Goal: Task Accomplishment & Management: Complete application form

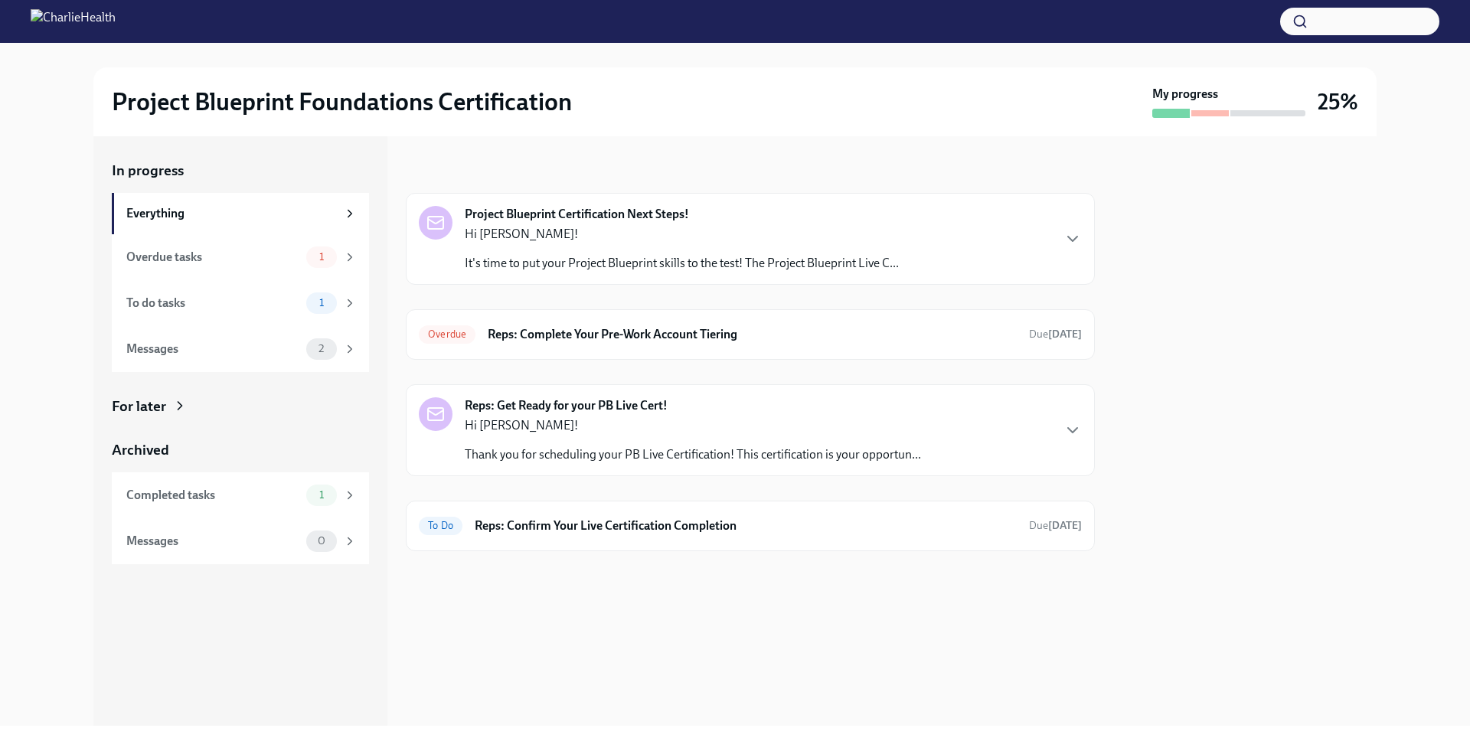
click at [688, 426] on p "Hi [PERSON_NAME]!" at bounding box center [693, 425] width 456 height 17
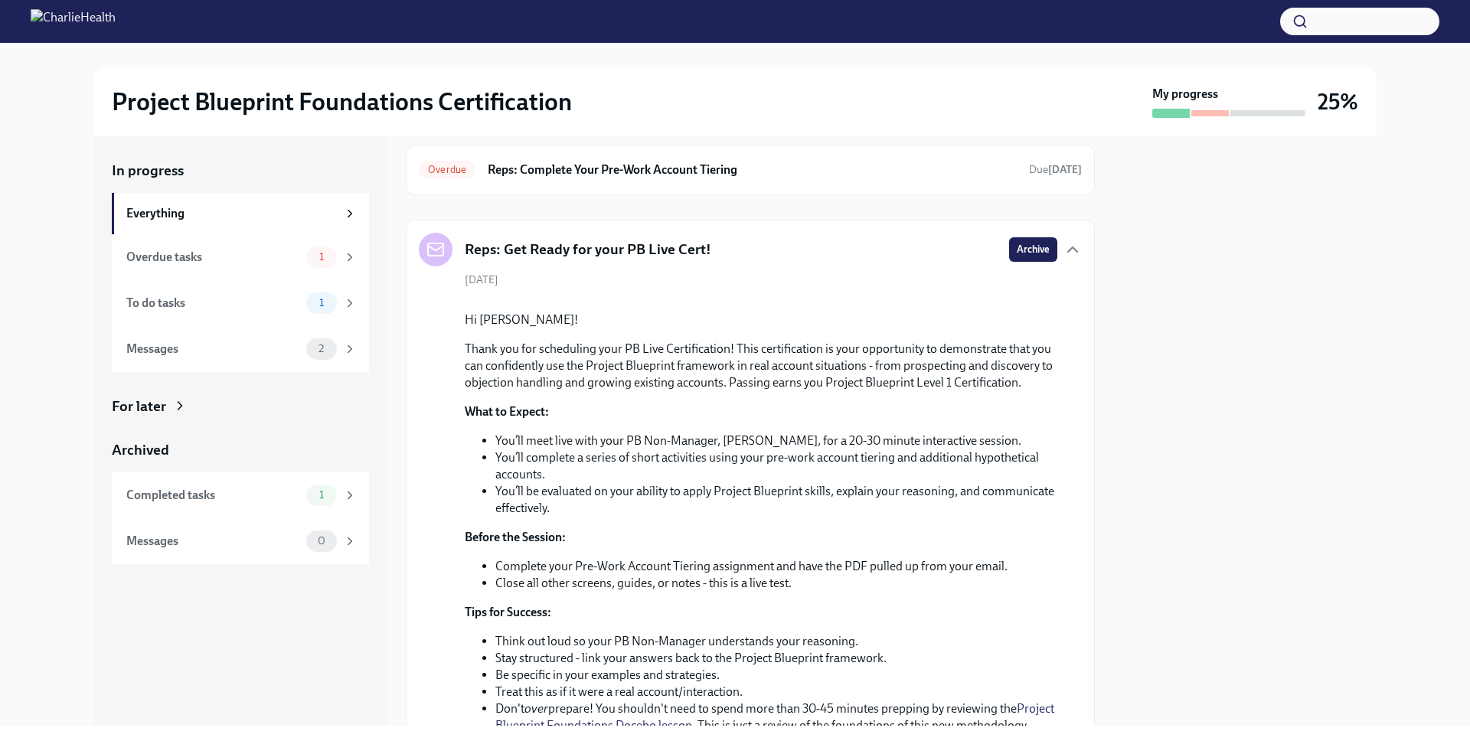
scroll to position [161, 0]
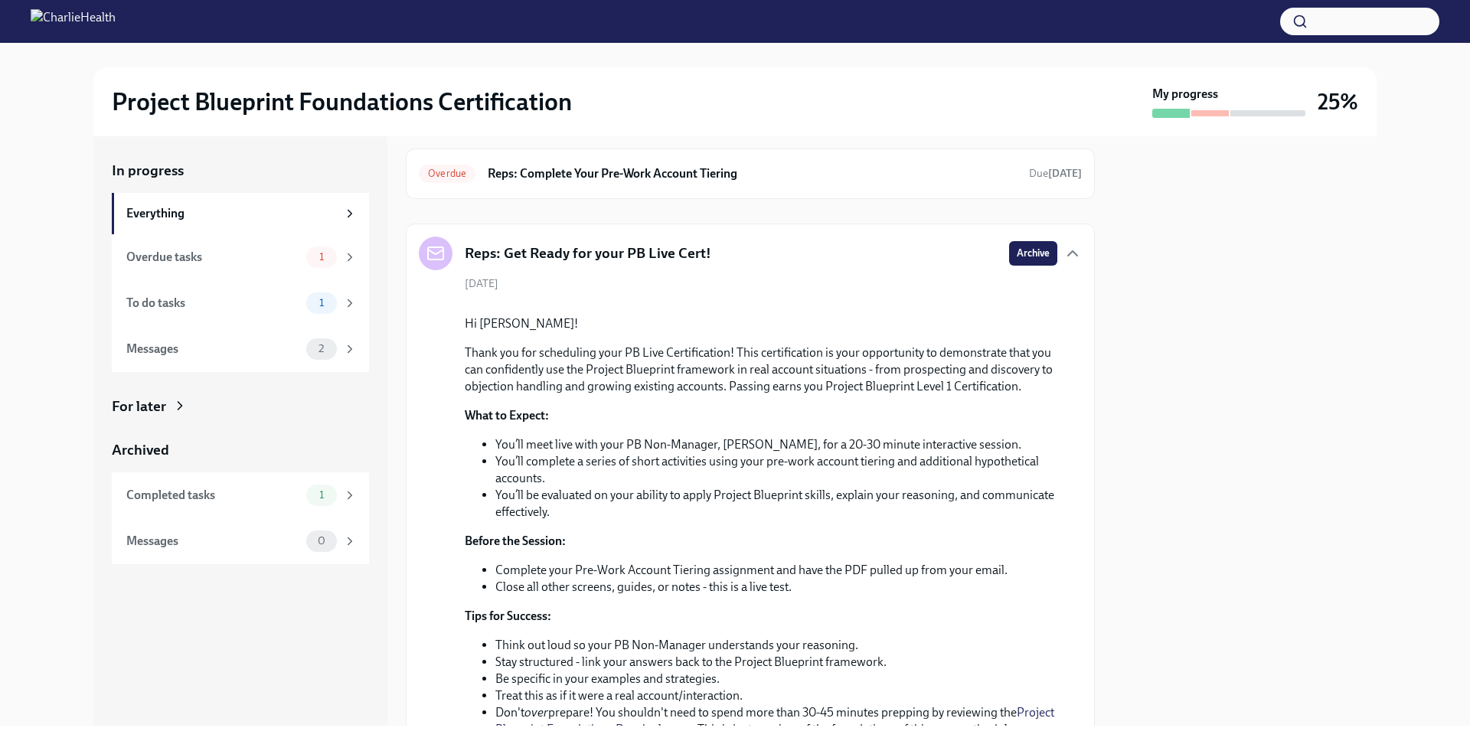
click at [855, 276] on div "[DATE] Hi [PERSON_NAME]! Thank you for scheduling your PB Live Certification! T…" at bounding box center [750, 644] width 663 height 737
click at [832, 227] on div "Reps: Get Ready for your PB Live Cert! Archive [DATE] Hi [PERSON_NAME]! Thank y…" at bounding box center [750, 625] width 689 height 803
click at [1064, 250] on icon "button" at bounding box center [1073, 253] width 18 height 18
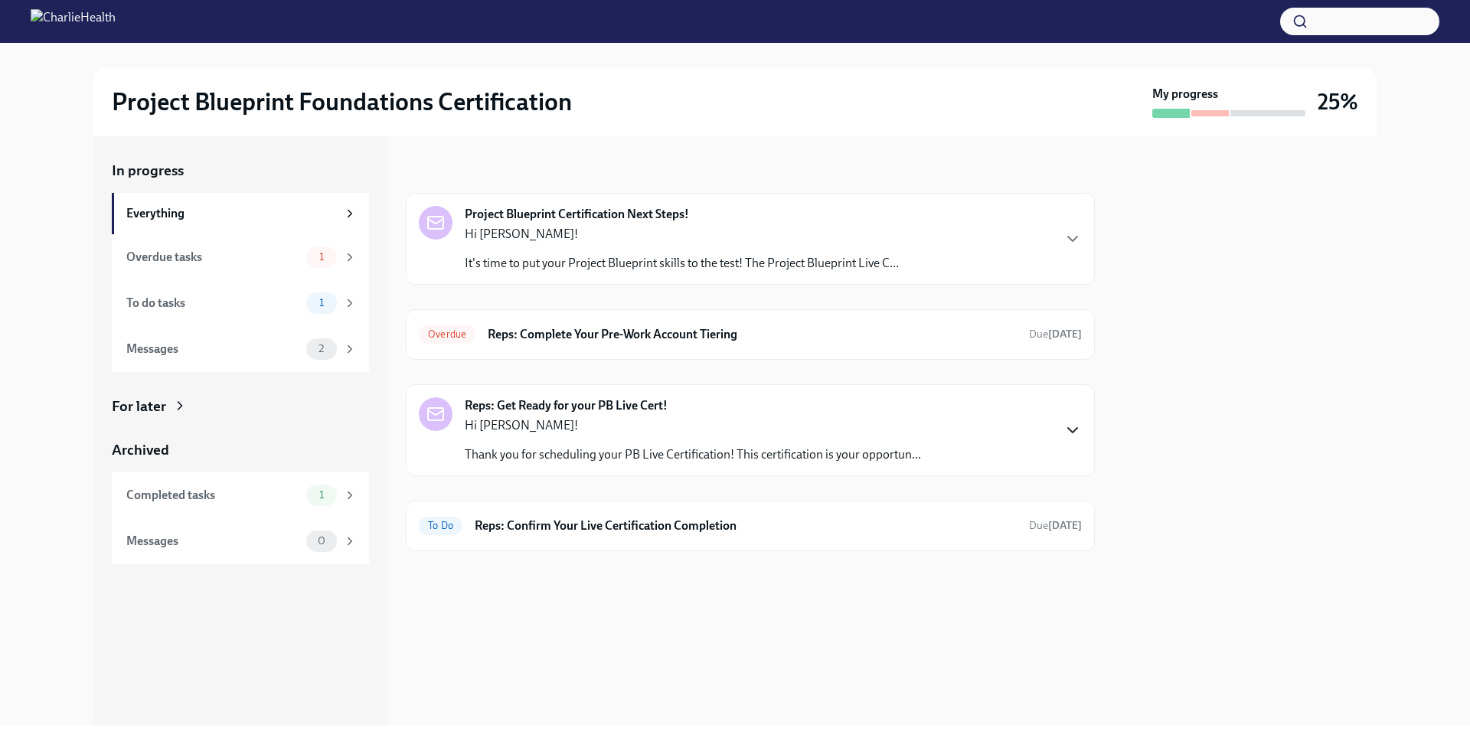
scroll to position [0, 0]
click at [1080, 244] on icon "button" at bounding box center [1073, 239] width 18 height 18
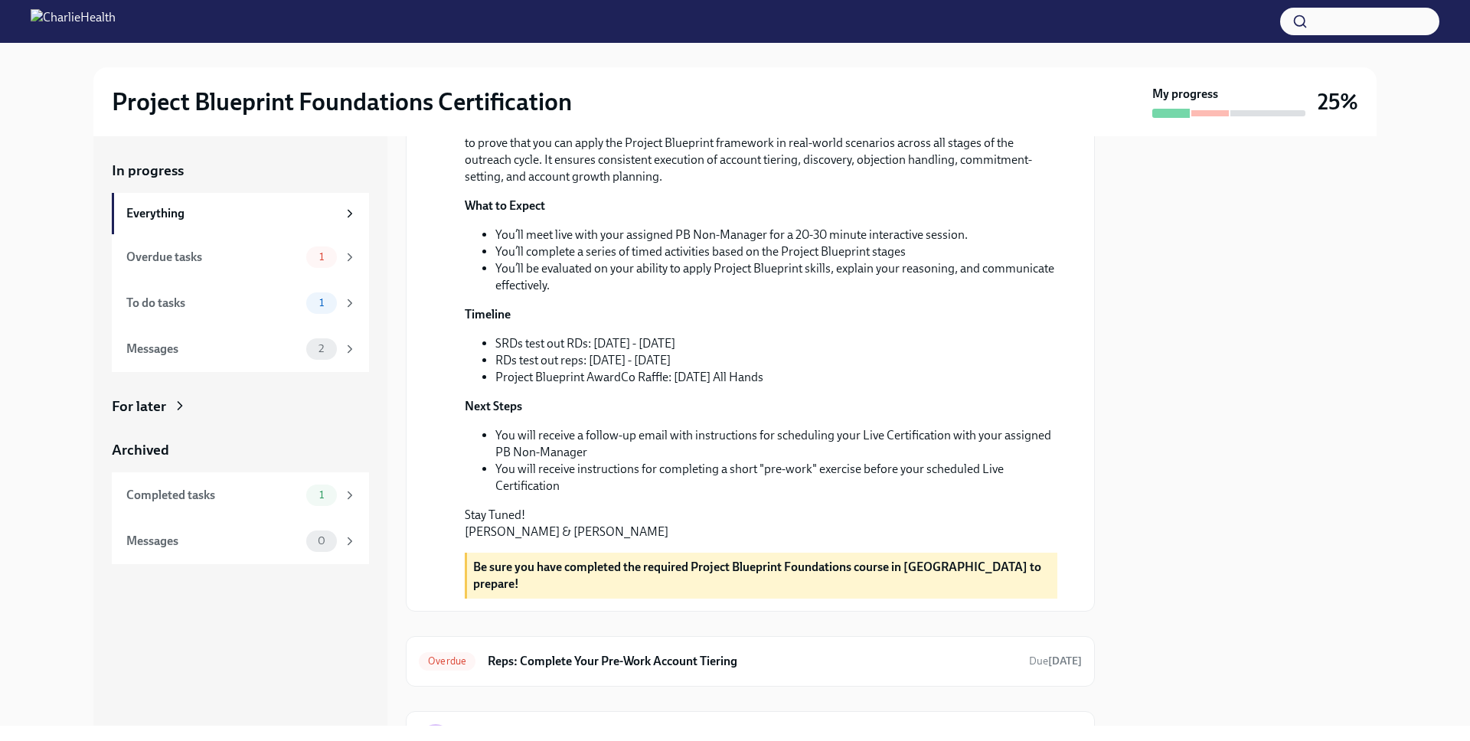
scroll to position [26, 0]
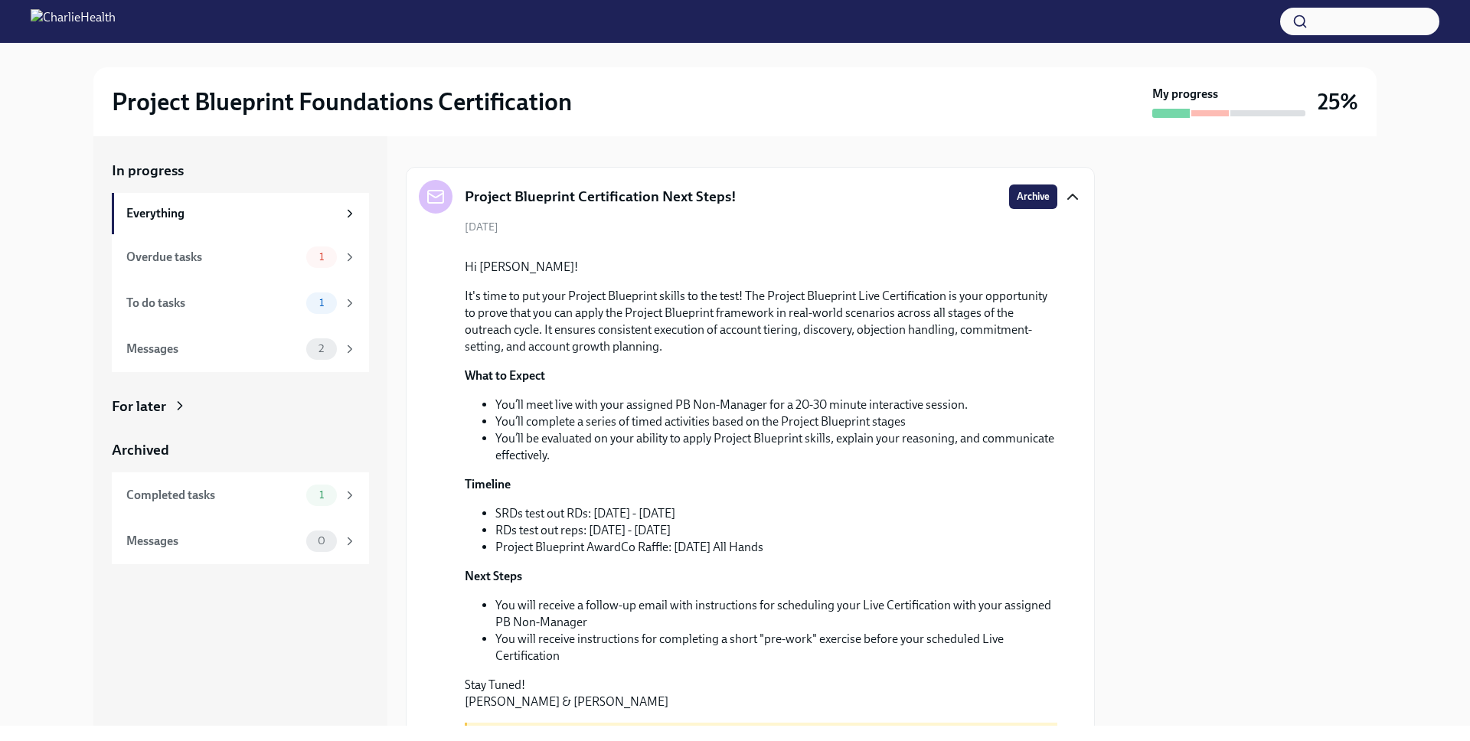
click at [1067, 204] on icon "button" at bounding box center [1073, 197] width 18 height 18
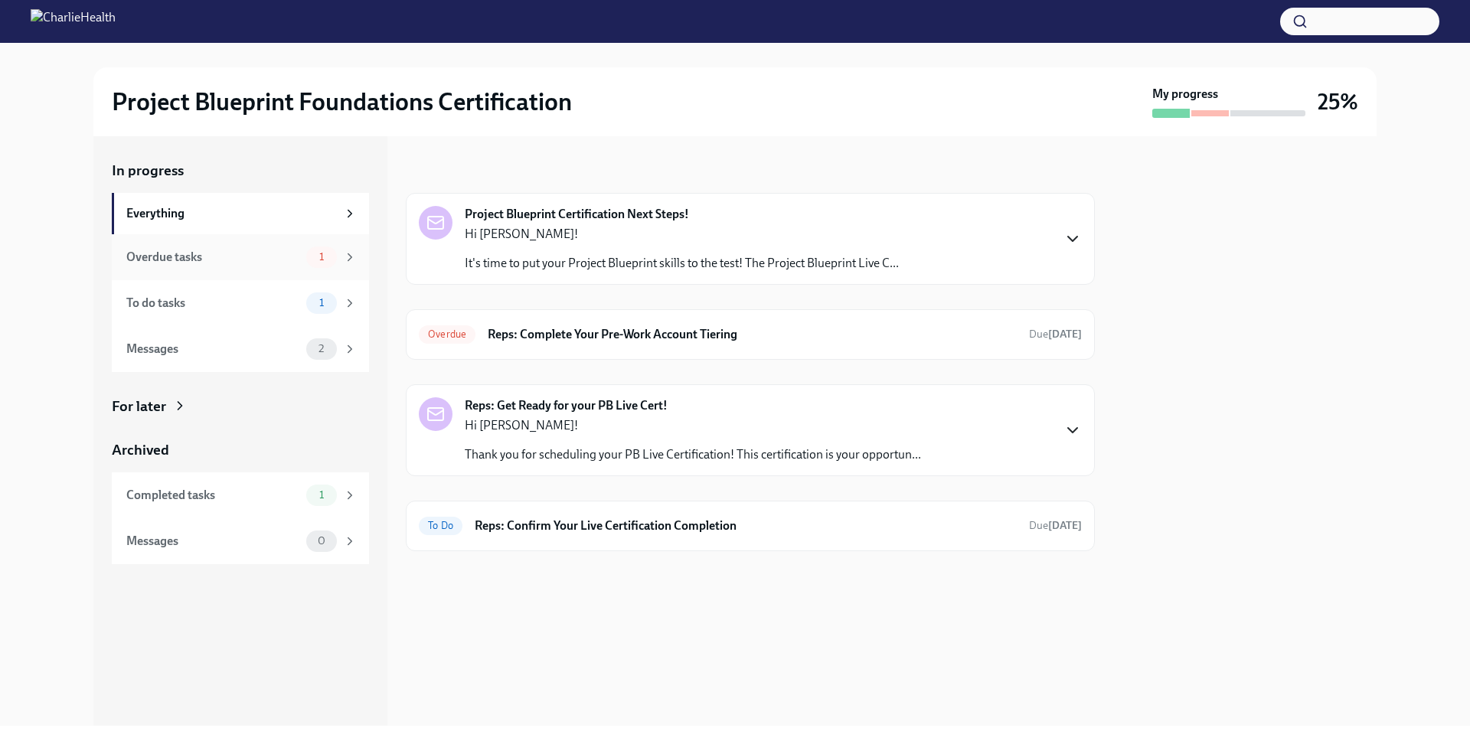
click at [263, 262] on div "Overdue tasks" at bounding box center [213, 257] width 174 height 17
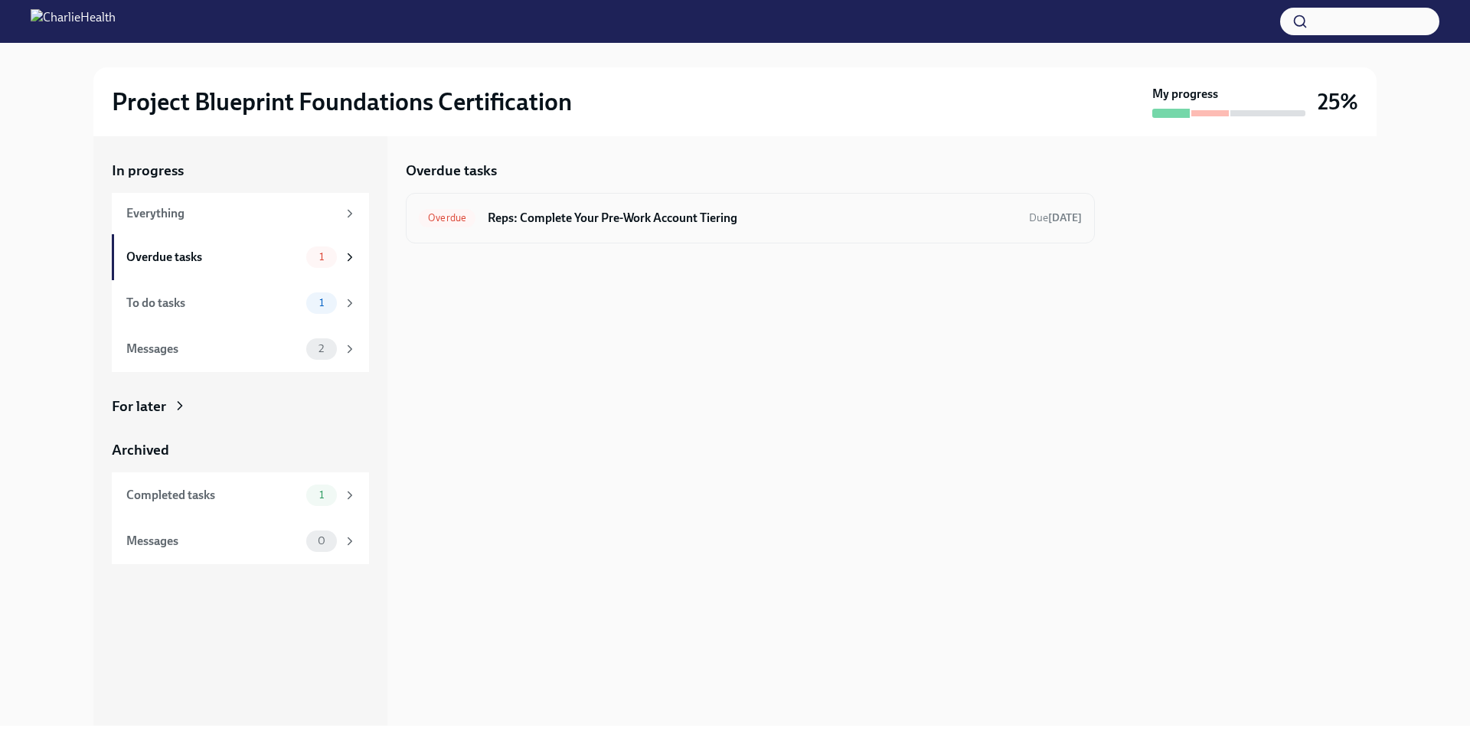
click at [723, 234] on div "Overdue Reps: Complete Your Pre-Work Account Tiering Due [DATE]" at bounding box center [750, 218] width 689 height 51
click at [723, 210] on h6 "Reps: Complete Your Pre-Work Account Tiering" at bounding box center [752, 218] width 529 height 17
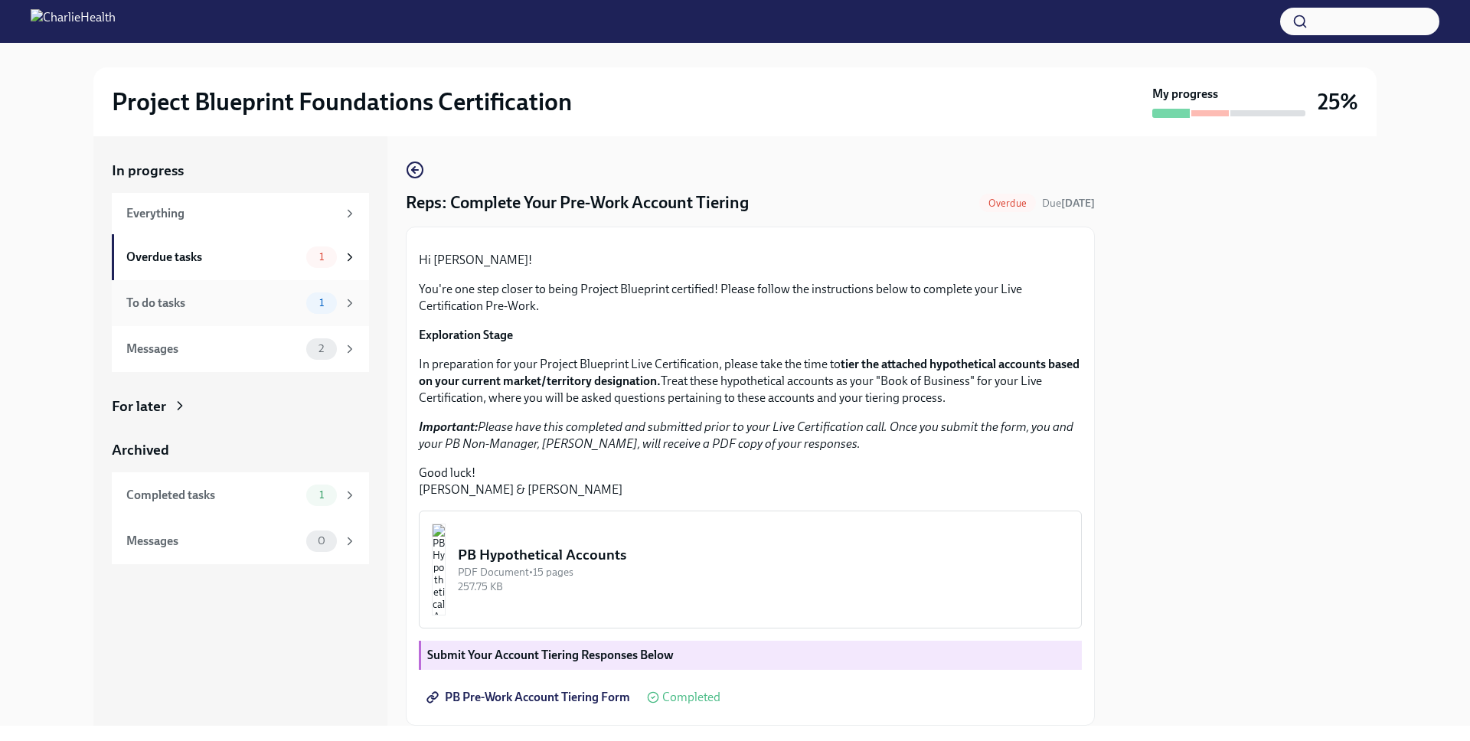
click at [266, 293] on div "To do tasks 1" at bounding box center [241, 303] width 230 height 21
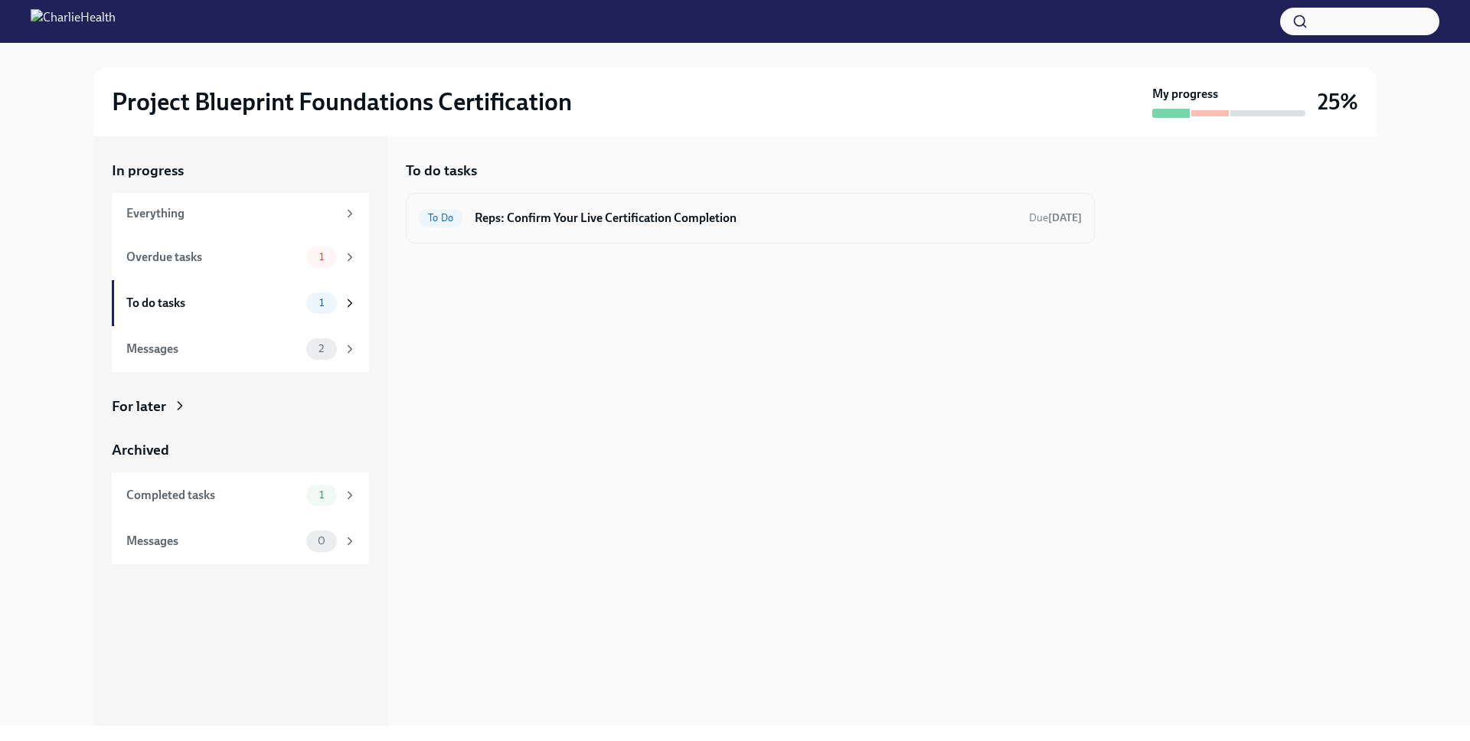
click at [658, 218] on h6 "Reps: Confirm Your Live Certification Completion" at bounding box center [746, 218] width 542 height 17
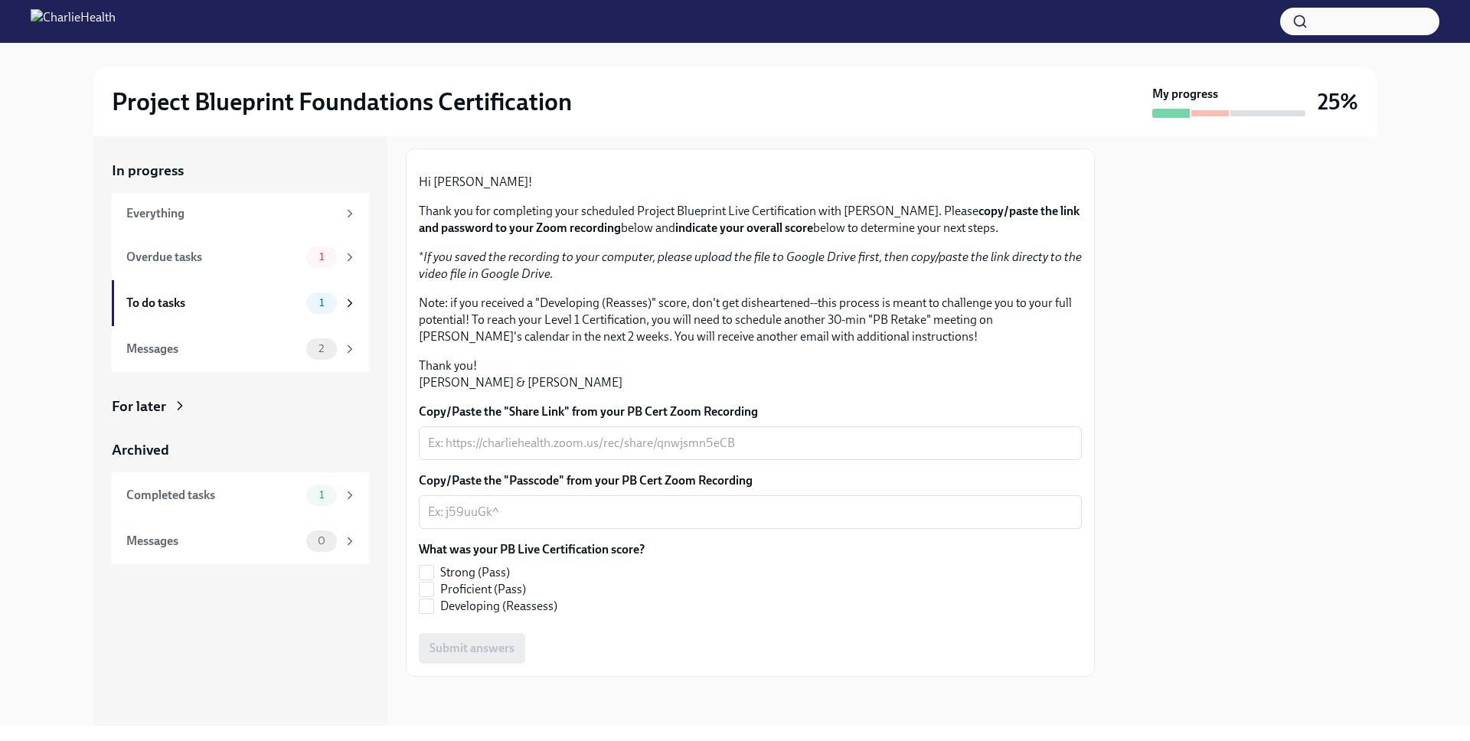
scroll to position [237, 0]
click at [499, 442] on textarea "Copy/Paste the "Share Link" from your PB Cert Zoom Recording" at bounding box center [750, 443] width 645 height 18
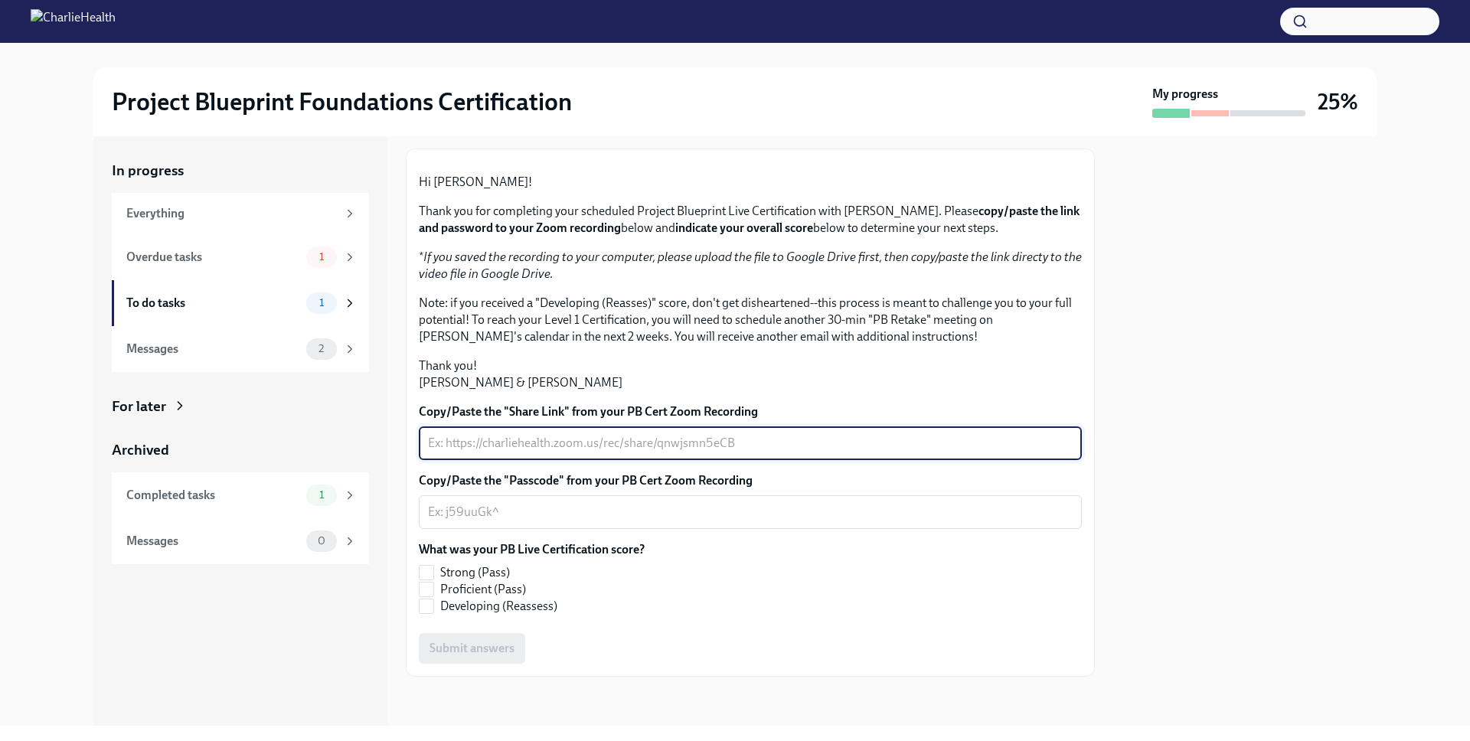
click at [499, 442] on textarea "Copy/Paste the "Share Link" from your PB Cert Zoom Recording" at bounding box center [750, 443] width 645 height 18
paste textarea "[URL][DOMAIN_NAME]"
click at [541, 512] on textarea "Copy/Paste the "Passcode" from your PB Cert Zoom Recording" at bounding box center [750, 512] width 645 height 18
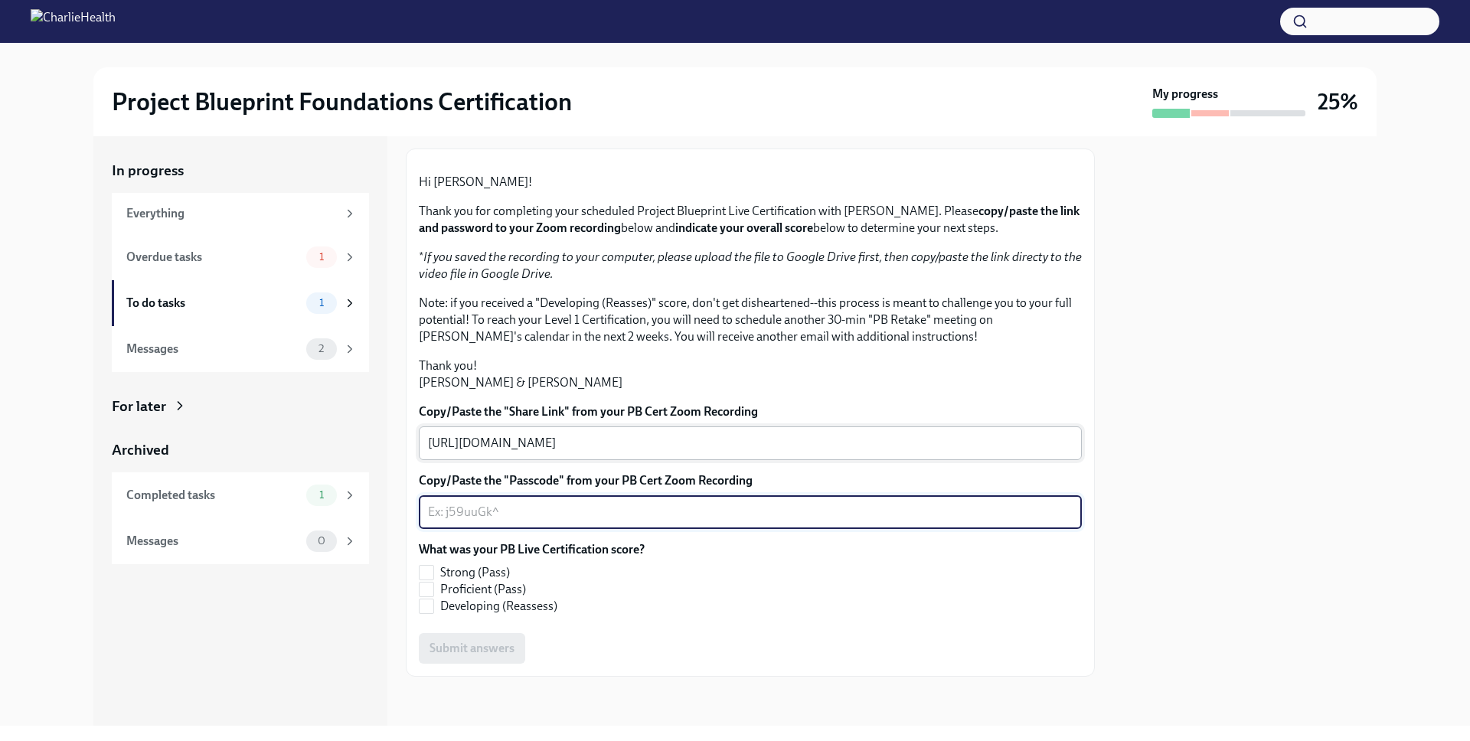
click at [733, 427] on div "[URL][DOMAIN_NAME] x ​" at bounding box center [750, 444] width 663 height 34
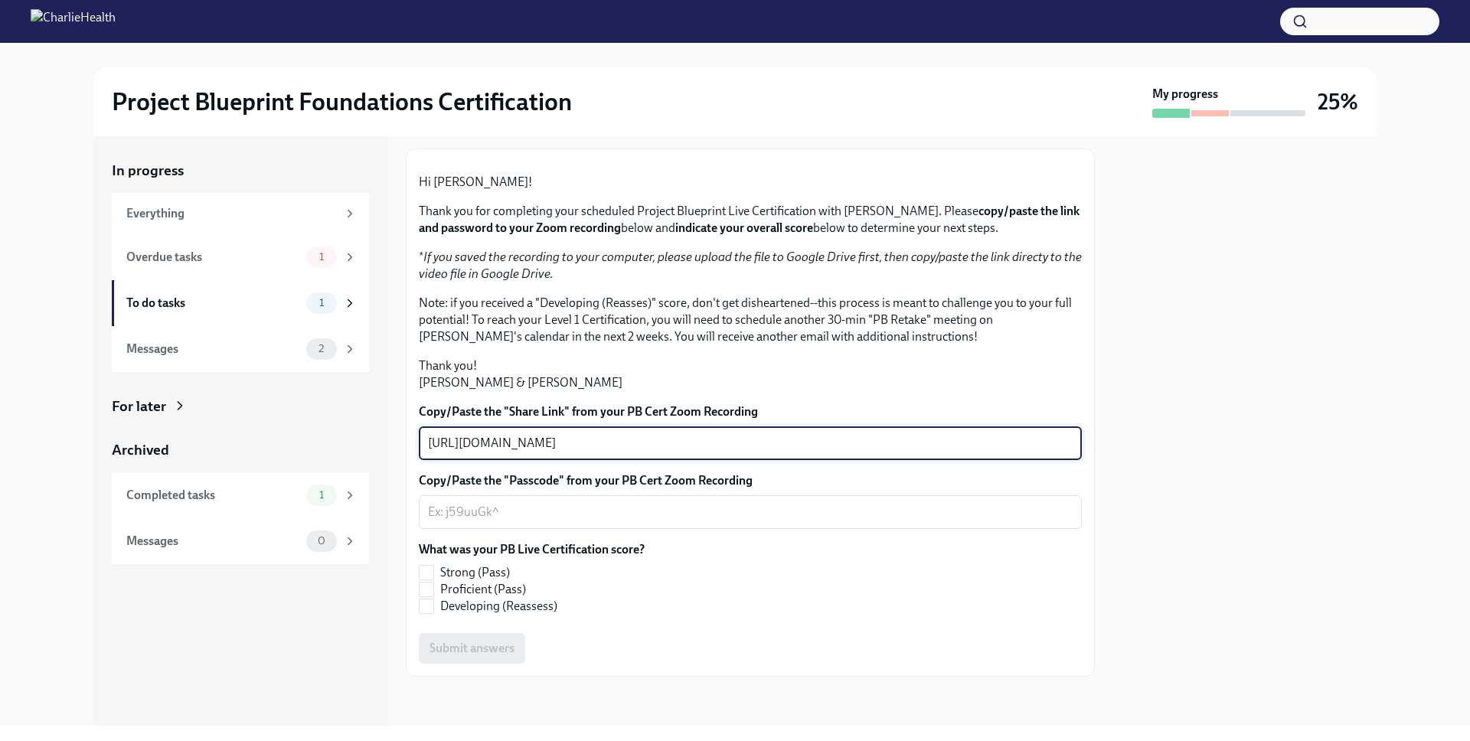
click at [733, 439] on textarea "[URL][DOMAIN_NAME]" at bounding box center [750, 443] width 645 height 18
type textarea "[URL][DOMAIN_NAME]"
click at [659, 514] on textarea "Copy/Paste the "Passcode" from your PB Cert Zoom Recording" at bounding box center [750, 512] width 645 height 18
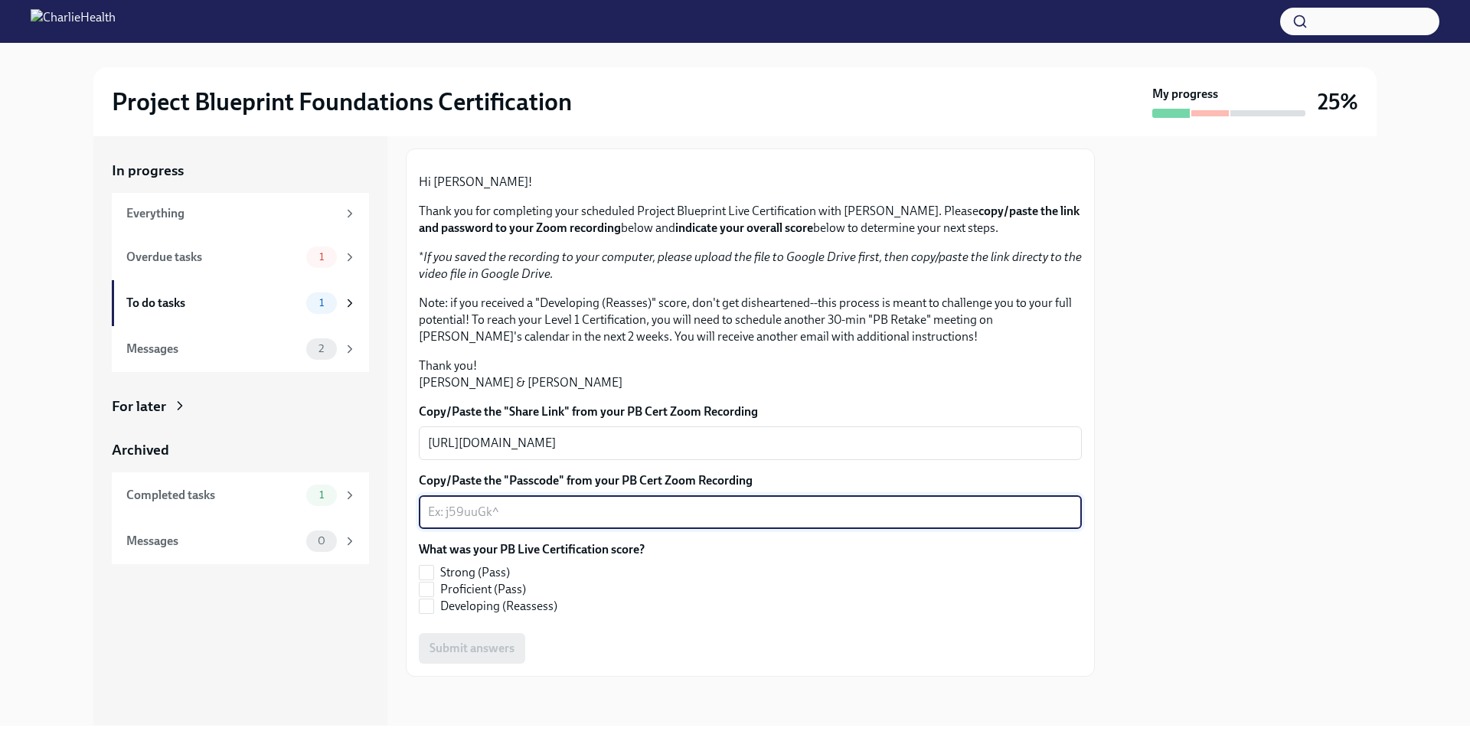
paste textarea "[URL][DOMAIN_NAME]"
type textarea "[URL][DOMAIN_NAME]"
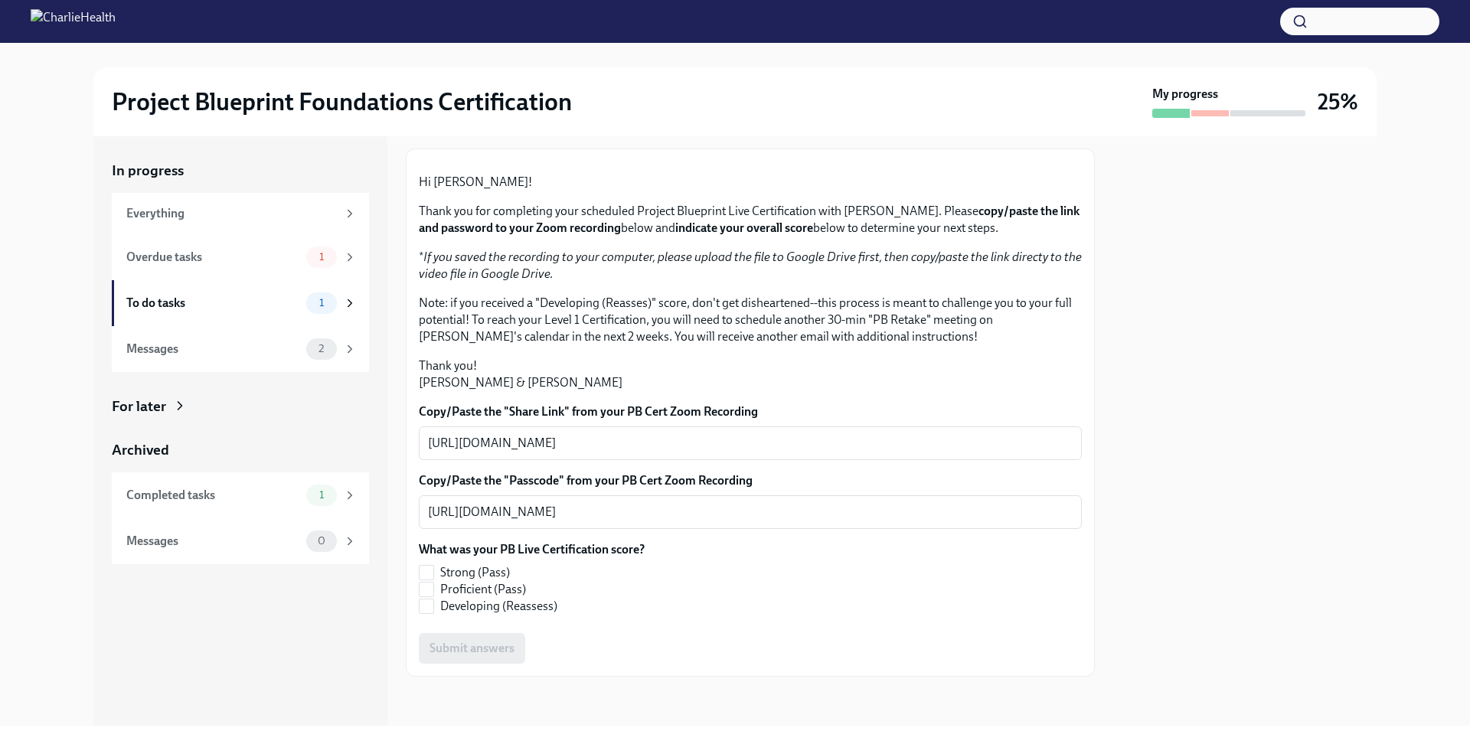
click at [525, 543] on label "What was your PB Live Certification score?" at bounding box center [532, 549] width 226 height 17
click at [489, 588] on span "Proficient (Pass)" at bounding box center [483, 589] width 86 height 17
click at [427, 589] on input "Proficient (Pass)" at bounding box center [427, 590] width 14 height 14
checkbox input "true"
click at [458, 646] on span "Submit answers" at bounding box center [472, 648] width 85 height 15
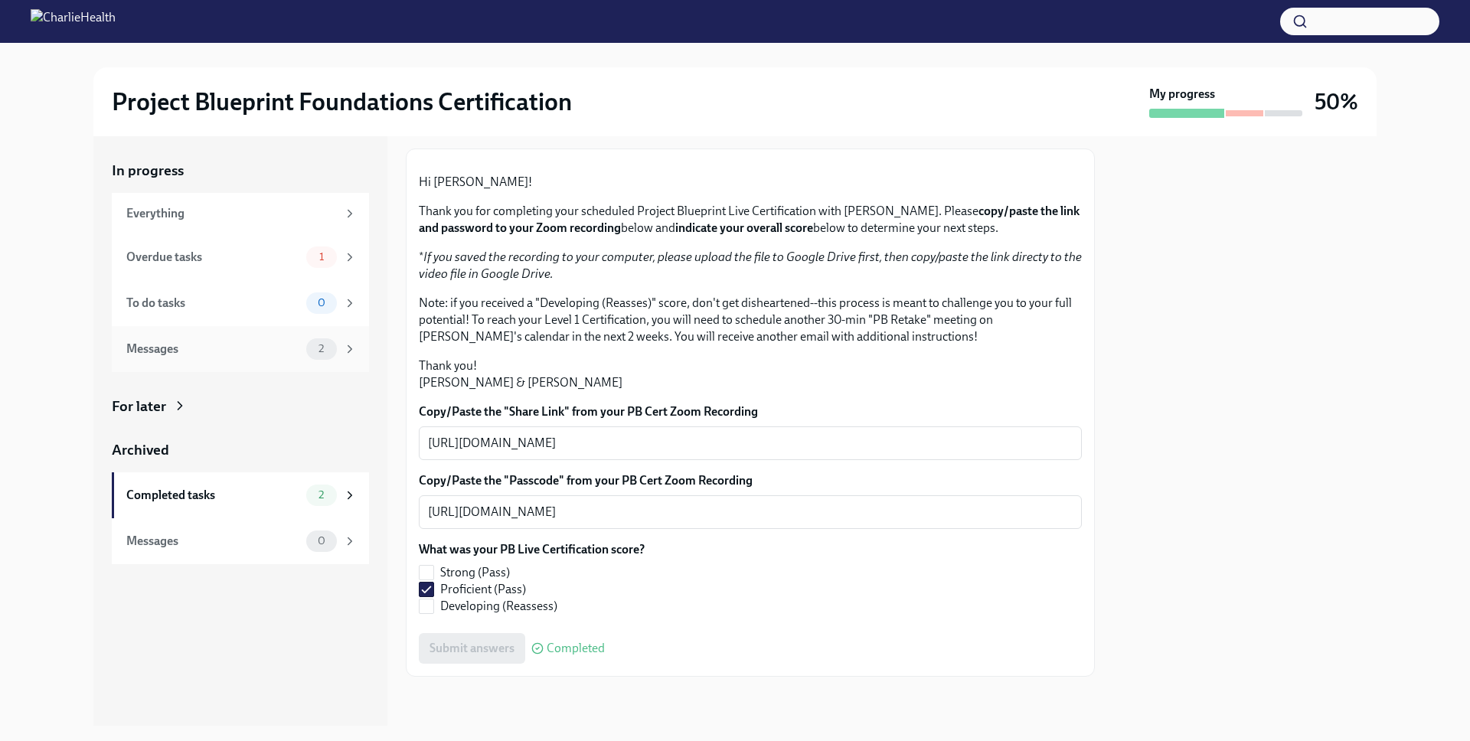
click at [229, 358] on div "Messages 2" at bounding box center [241, 348] width 230 height 21
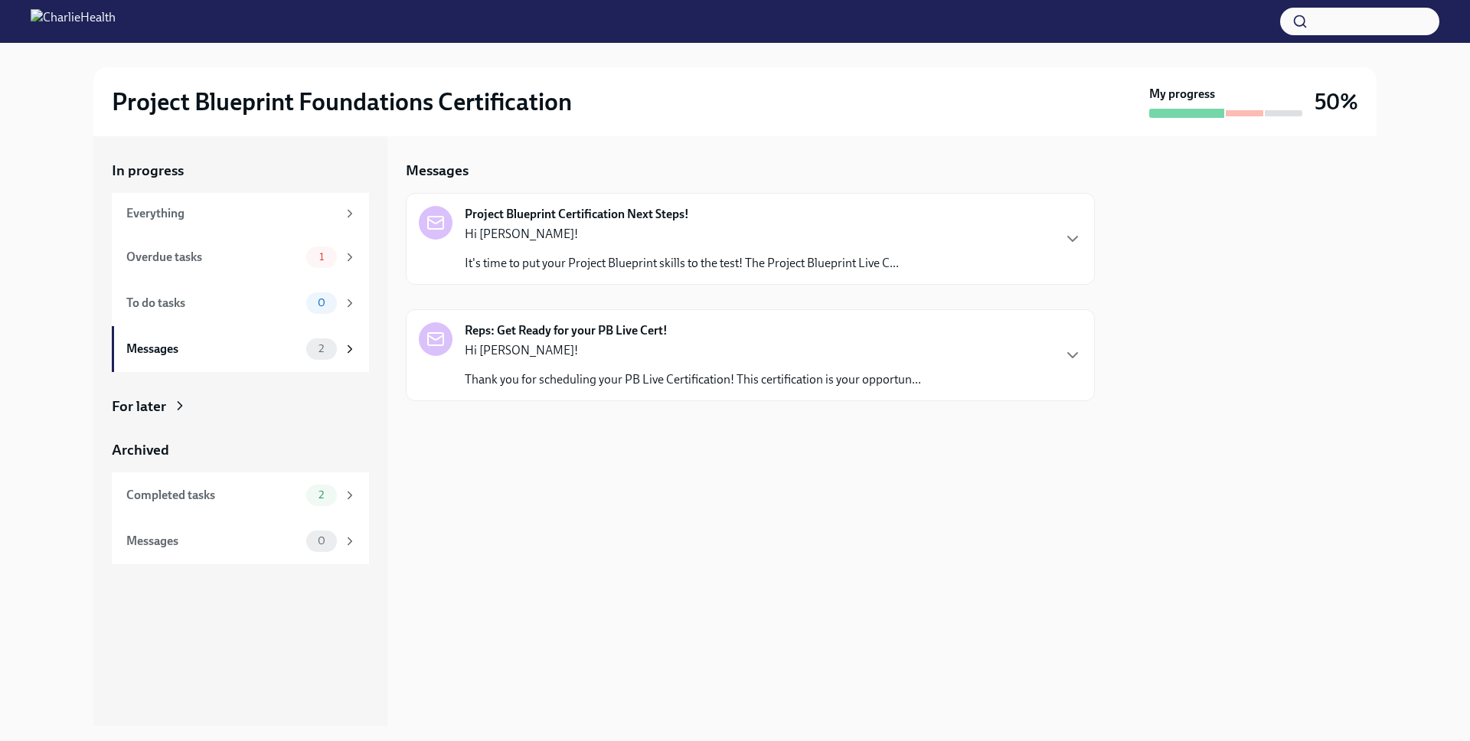
click at [675, 255] on p "It's time to put your Project Blueprint skills to the test! The Project Bluepri…" at bounding box center [682, 263] width 434 height 17
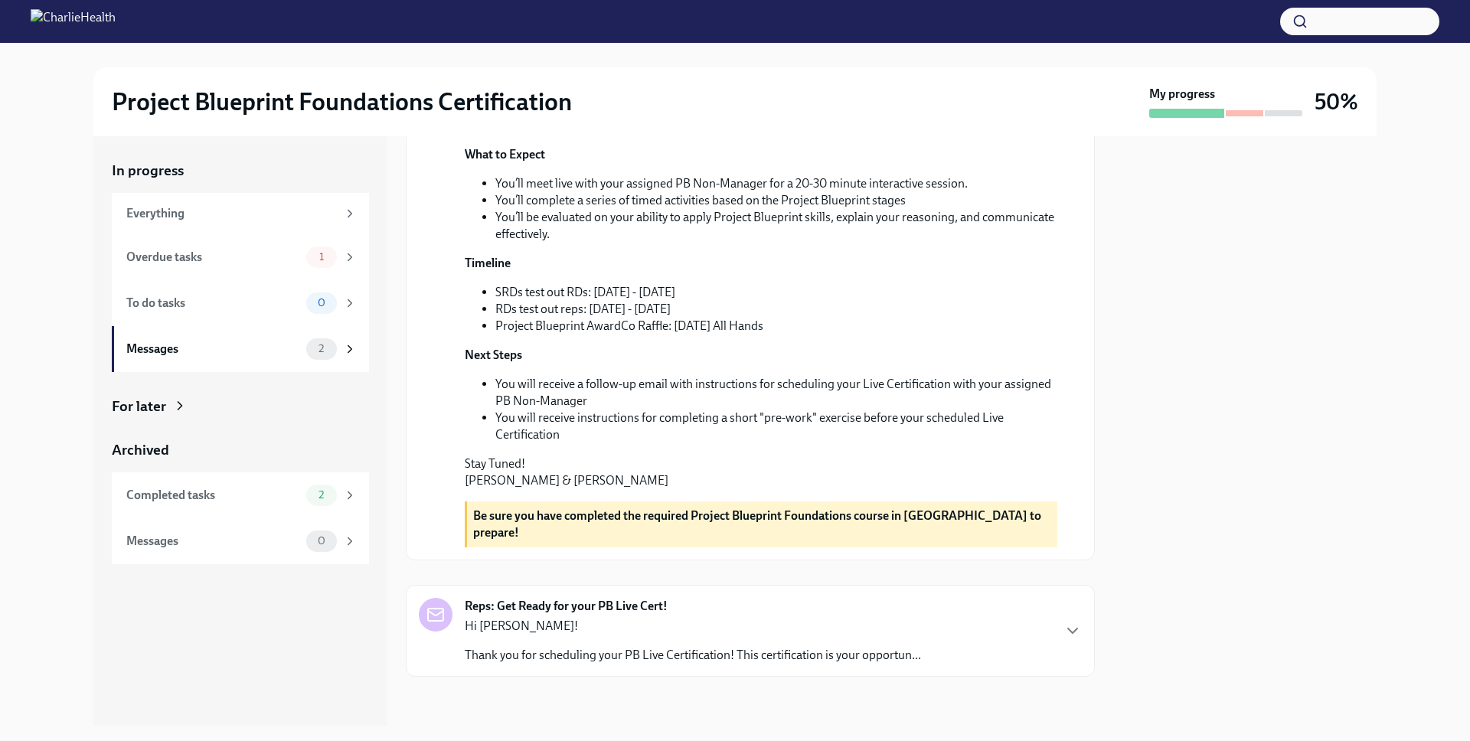
scroll to position [371, 0]
click at [659, 616] on div "Reps: Get Ready for your PB Live Cert! Hi [PERSON_NAME]! Thank you for scheduli…" at bounding box center [693, 631] width 456 height 66
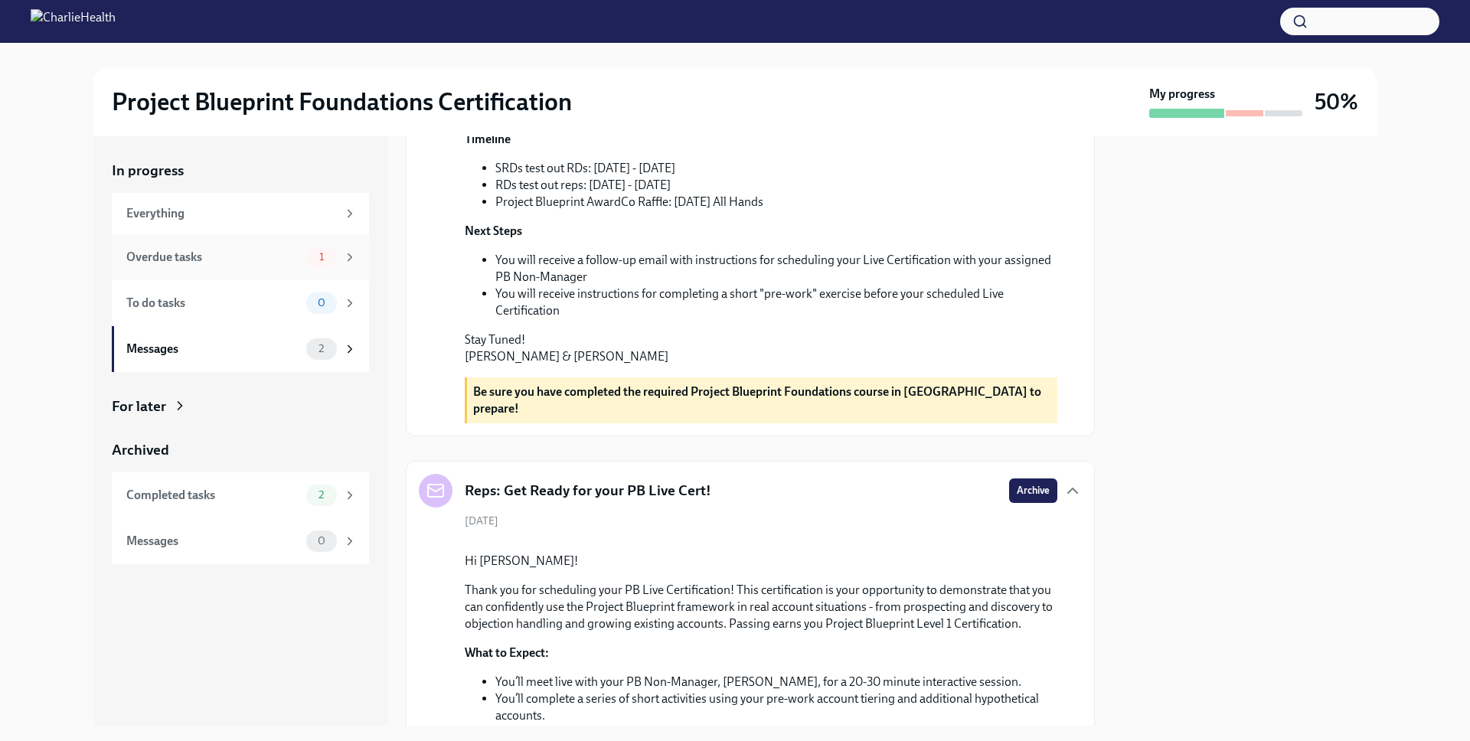
click at [294, 262] on div "Overdue tasks" at bounding box center [213, 257] width 174 height 17
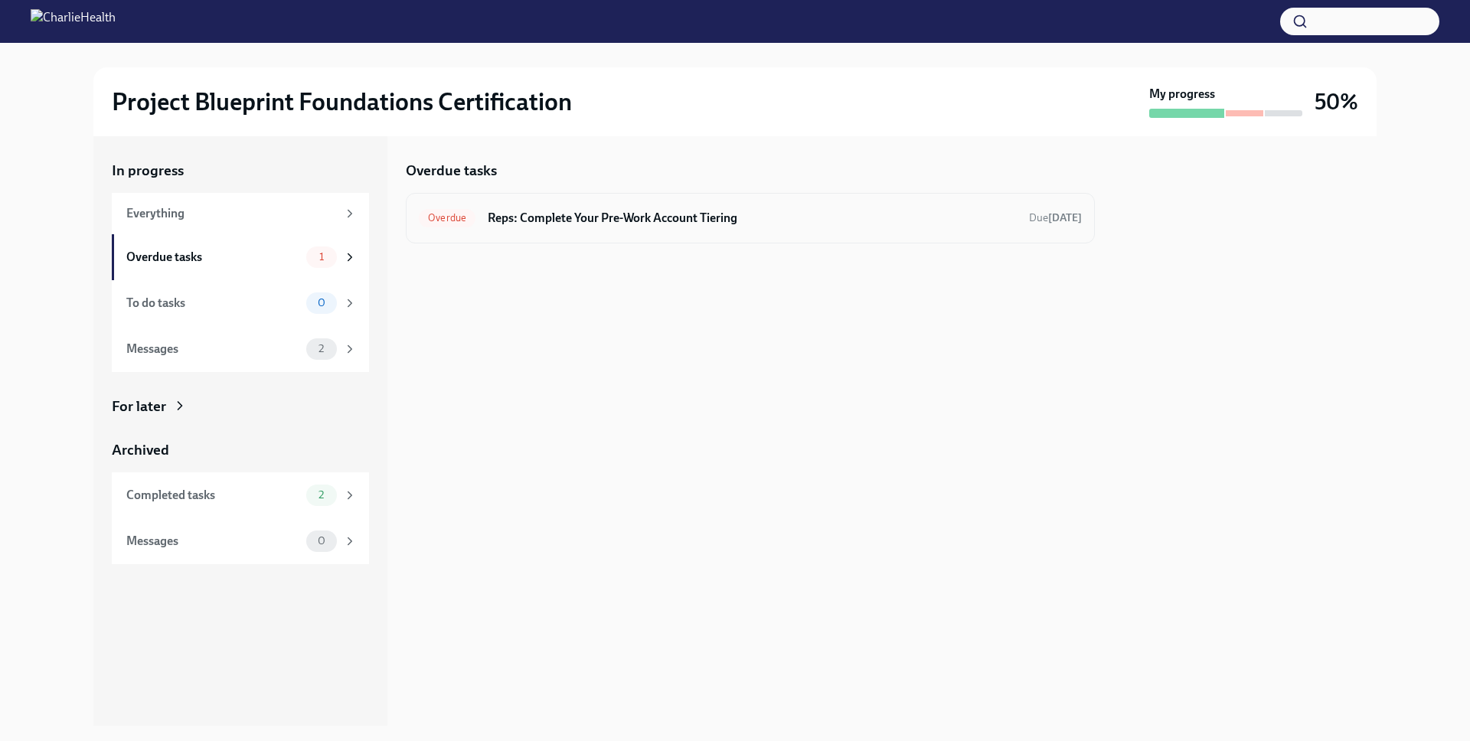
click at [979, 233] on div "Overdue Reps: Complete Your Pre-Work Account Tiering Due [DATE]" at bounding box center [750, 218] width 689 height 51
click at [714, 215] on h6 "Reps: Complete Your Pre-Work Account Tiering" at bounding box center [752, 218] width 529 height 17
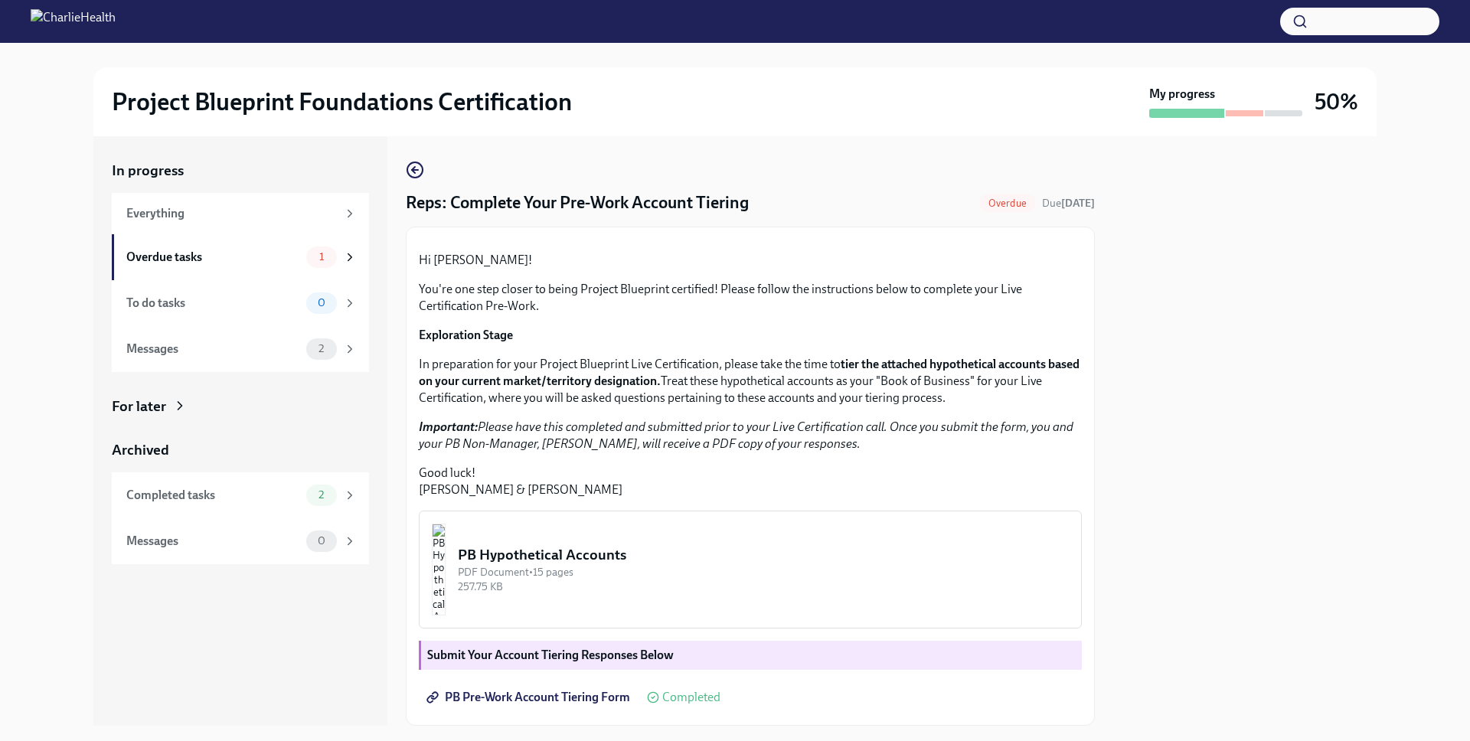
click at [896, 237] on div "Hi [PERSON_NAME]! You're one step closer to being Project Blueprint certified! …" at bounding box center [750, 476] width 689 height 499
click at [310, 230] on div "Everything" at bounding box center [240, 213] width 257 height 41
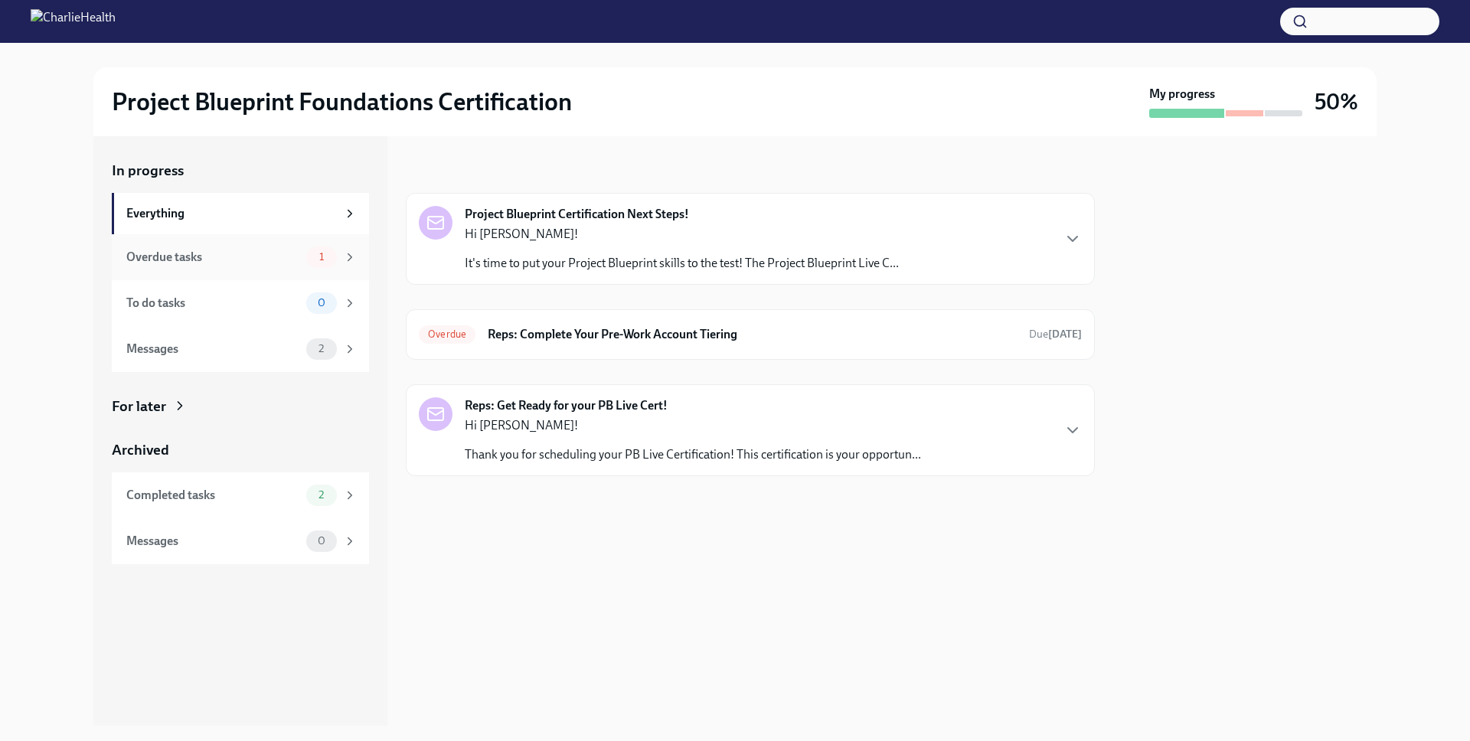
click at [309, 240] on div "Overdue tasks 1" at bounding box center [240, 257] width 257 height 46
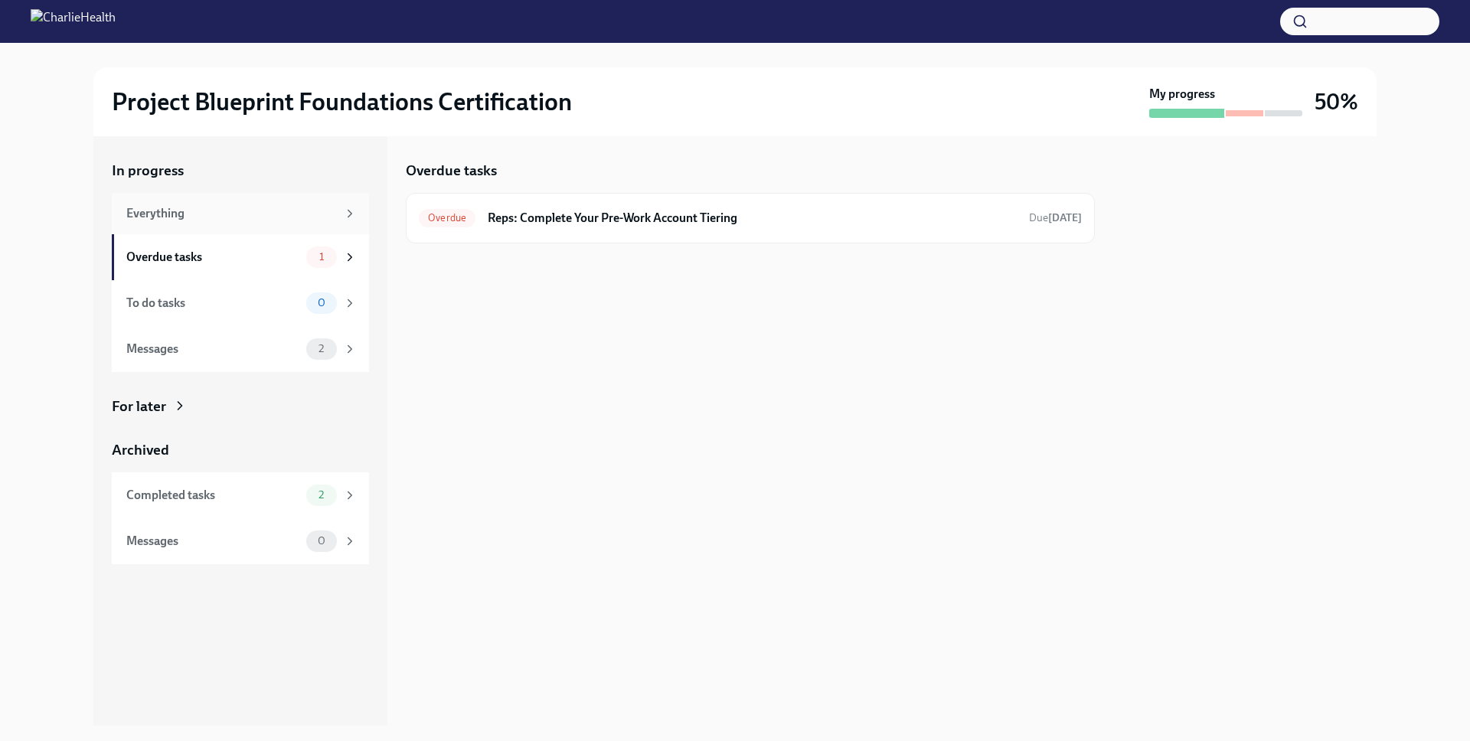
click at [299, 225] on div "Everything" at bounding box center [240, 213] width 257 height 41
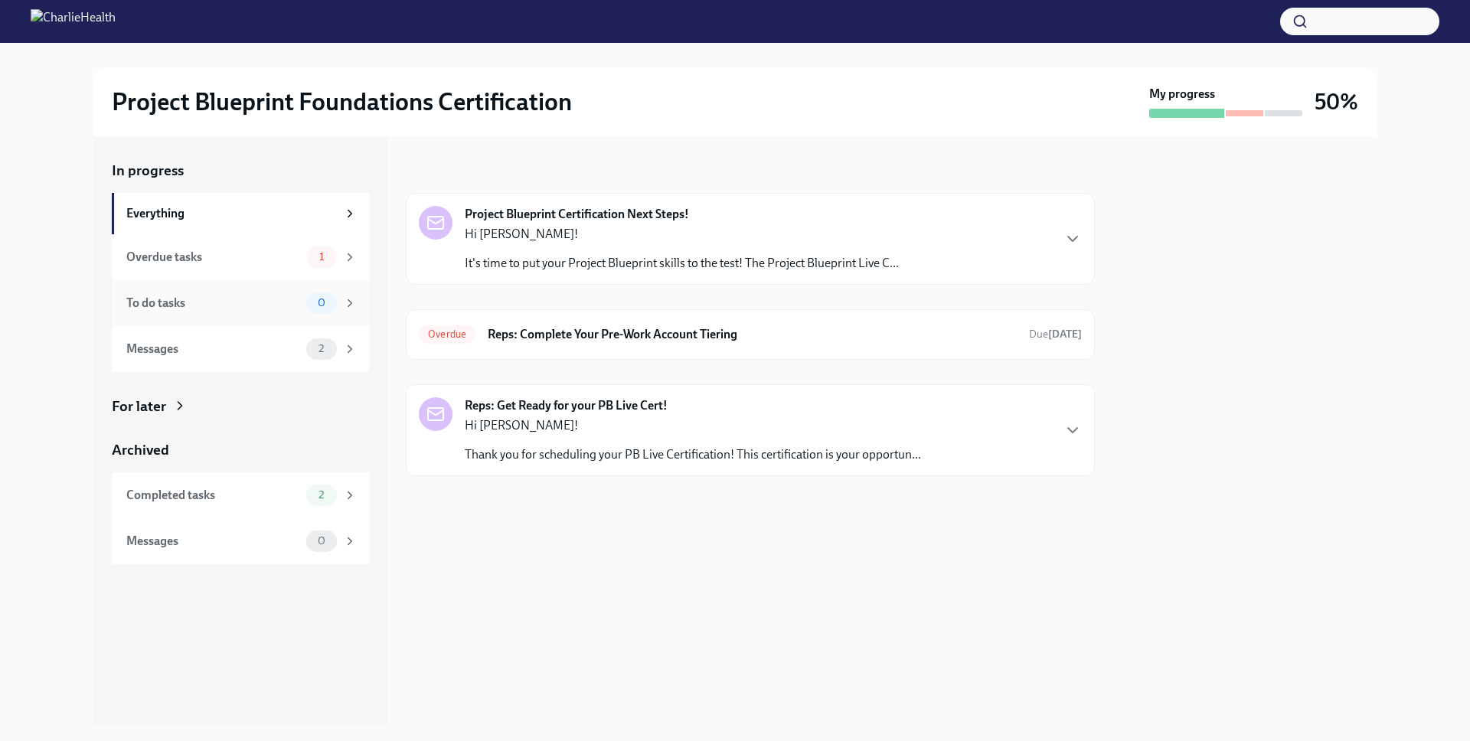
click at [313, 304] on span "0" at bounding box center [322, 302] width 26 height 11
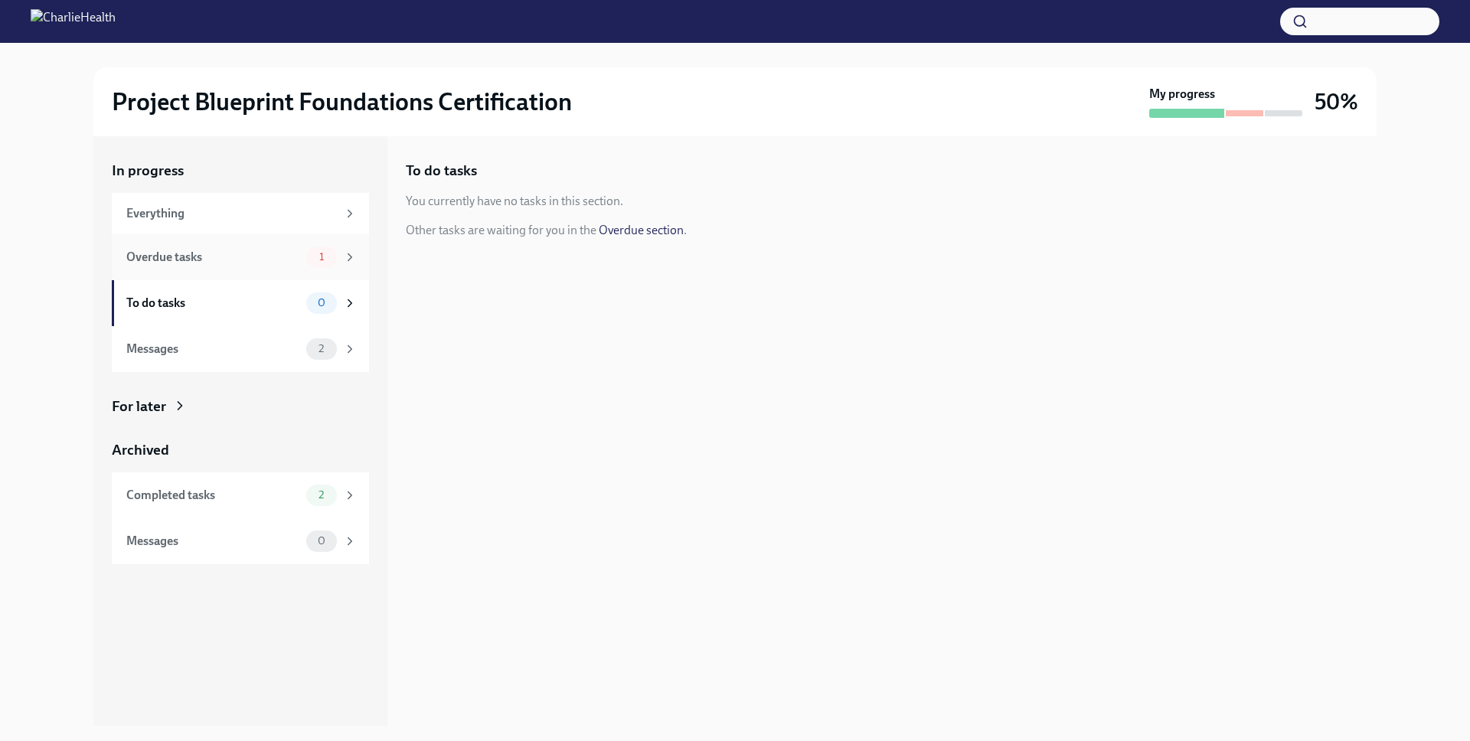
click at [299, 254] on div "Overdue tasks" at bounding box center [213, 257] width 174 height 17
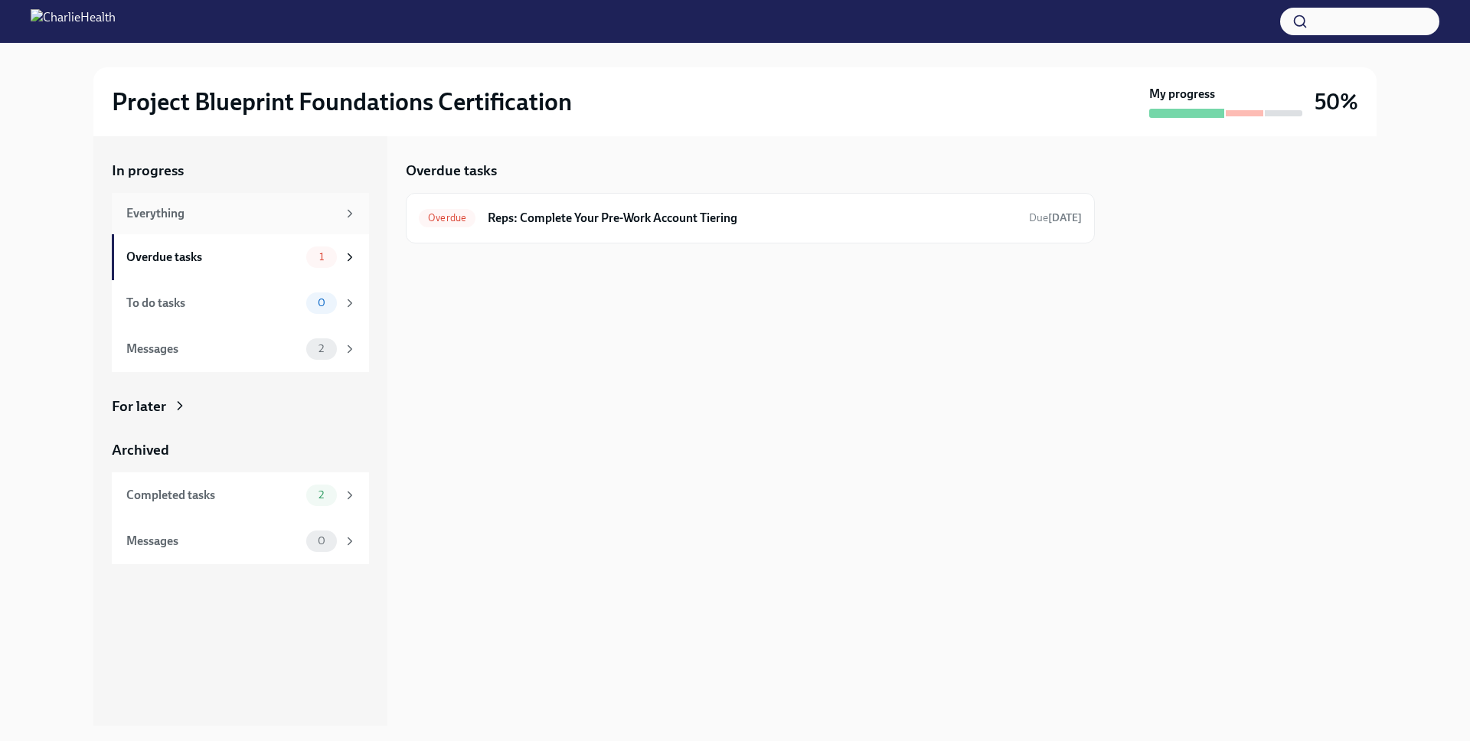
click at [296, 224] on div "Everything" at bounding box center [240, 213] width 257 height 41
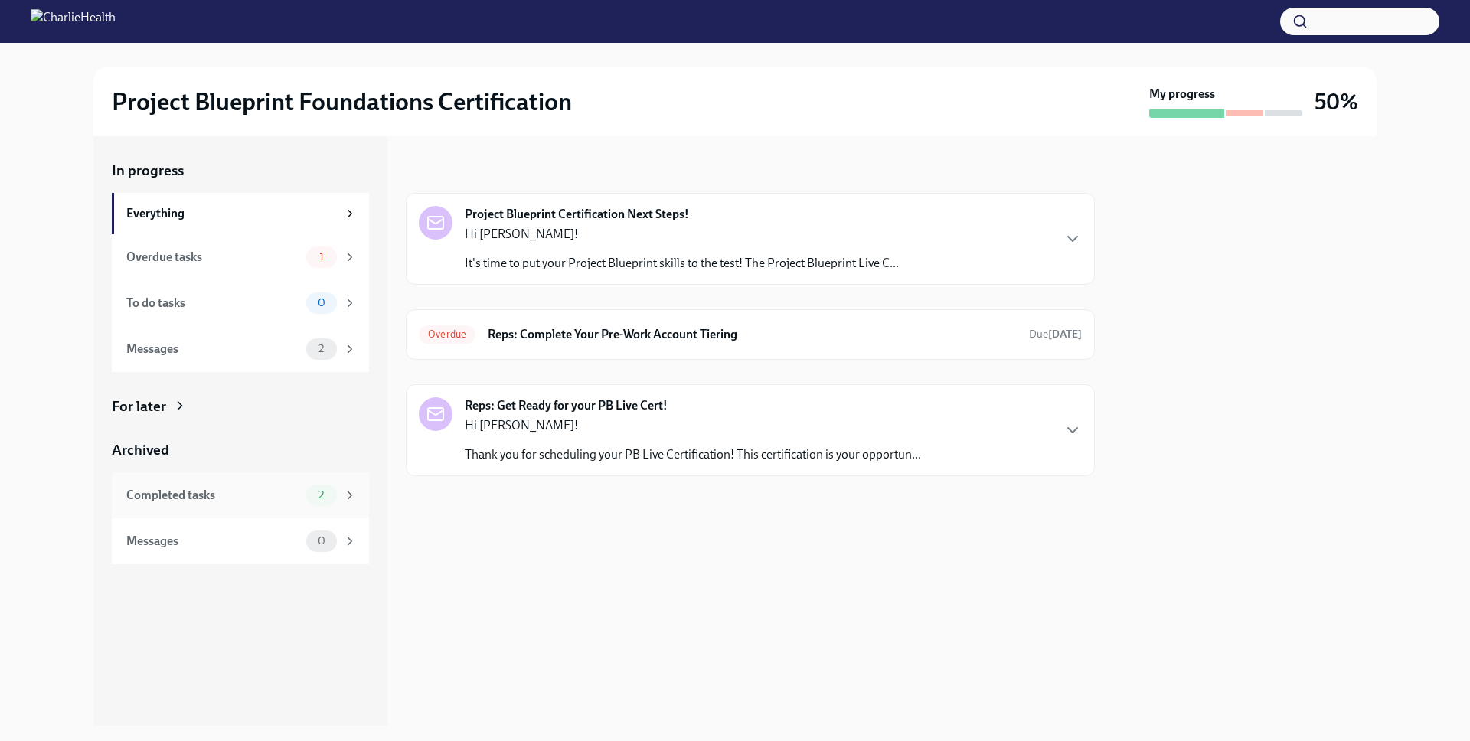
click at [270, 509] on div "Completed tasks 2" at bounding box center [240, 495] width 257 height 46
